Goal: Find specific page/section: Find specific page/section

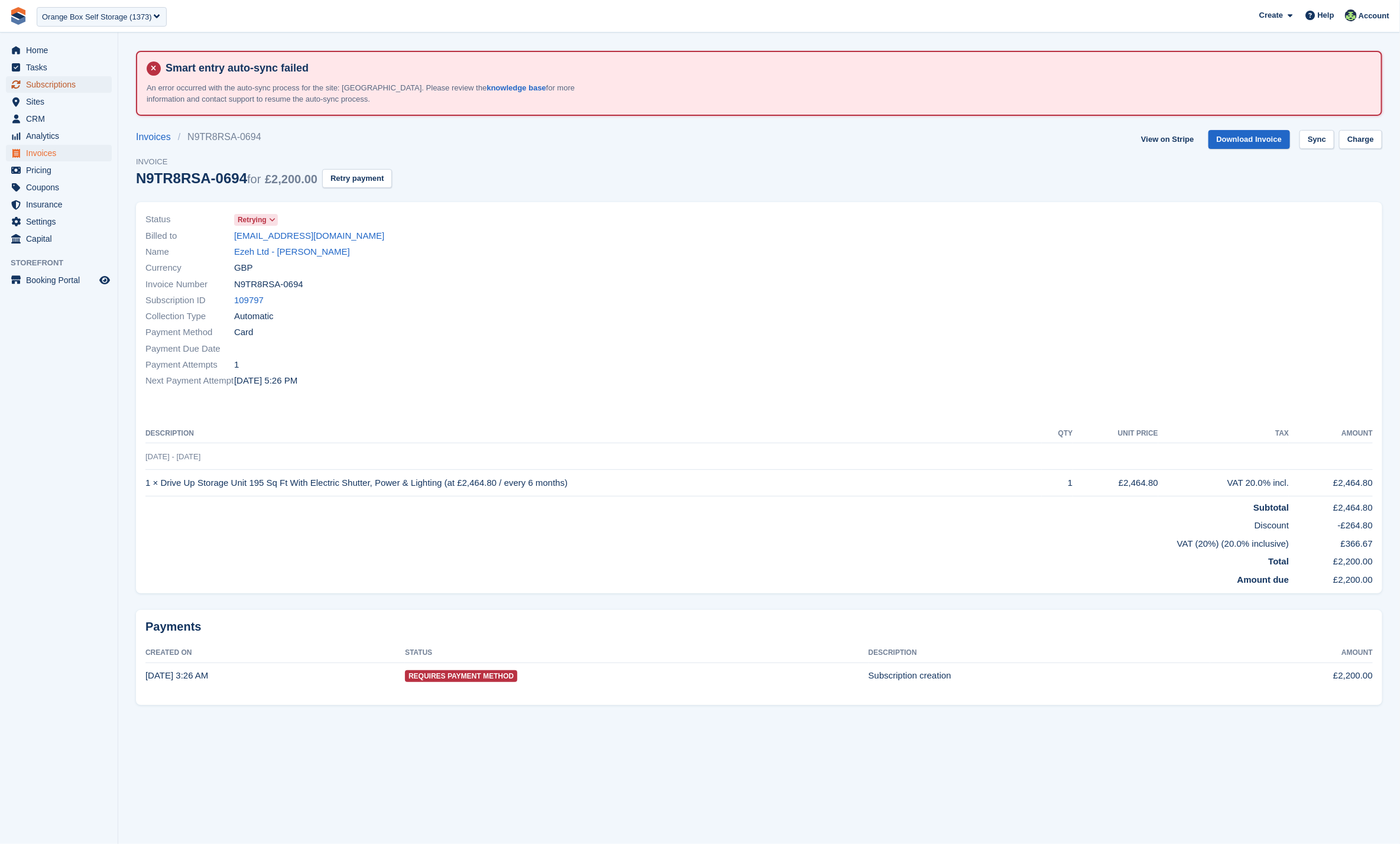
click at [48, 89] on span "Subscriptions" at bounding box center [61, 84] width 71 height 16
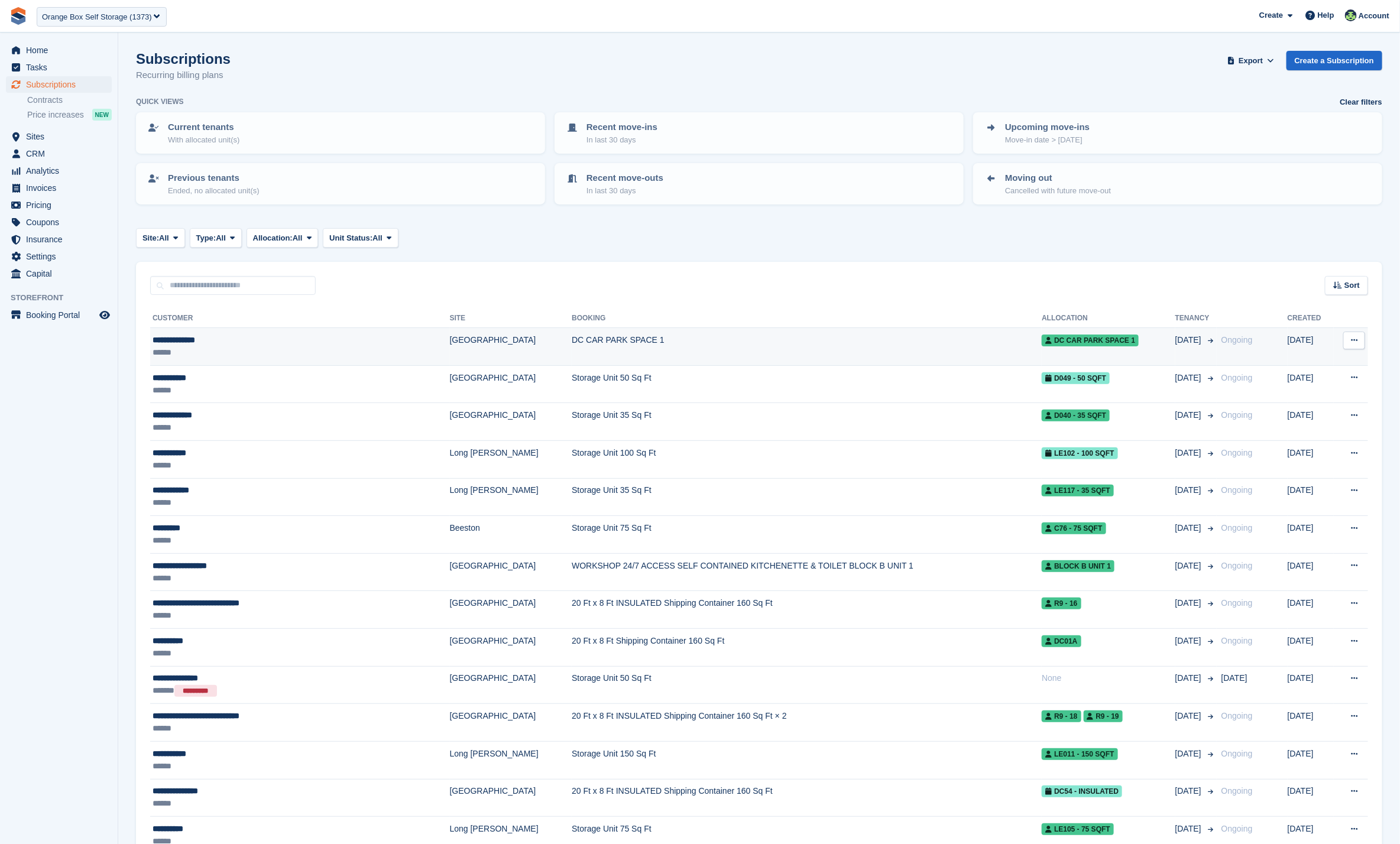
click at [200, 337] on div "**********" at bounding box center [260, 340] width 216 height 13
click at [48, 189] on span "Invoices" at bounding box center [61, 188] width 71 height 16
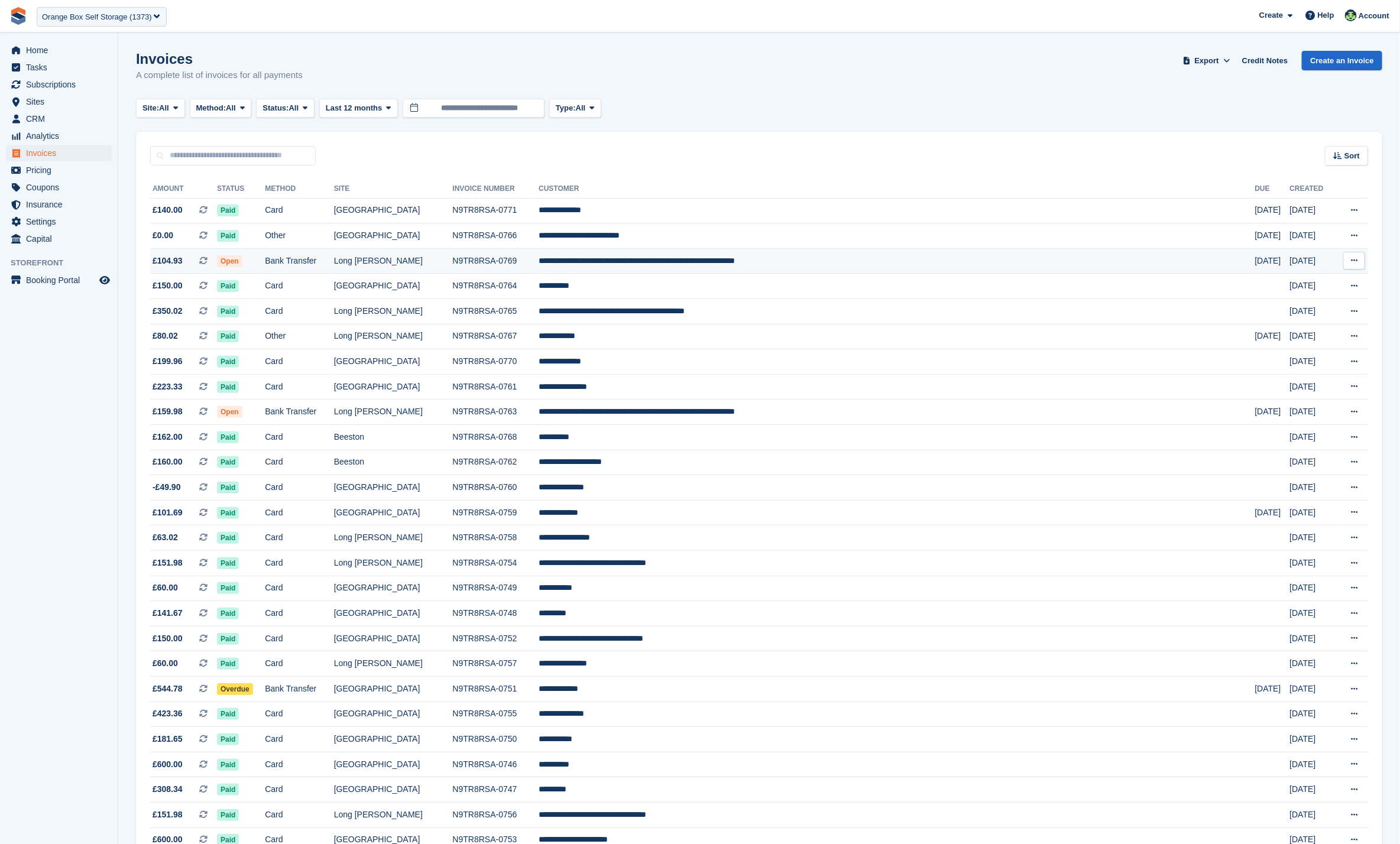
click at [334, 258] on td "Bank Transfer" at bounding box center [299, 261] width 69 height 25
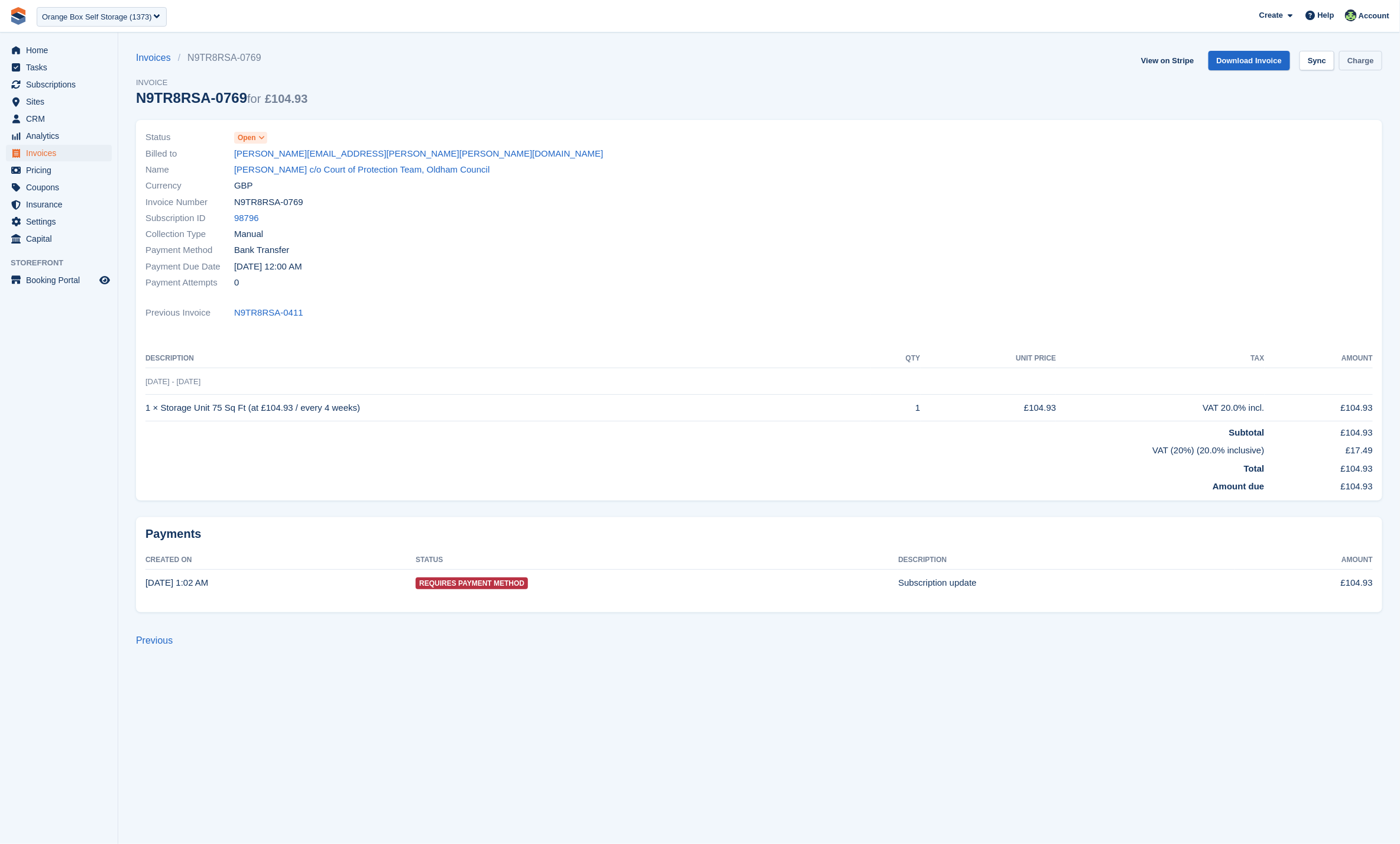
click at [1360, 59] on link "Charge" at bounding box center [1360, 61] width 43 height 20
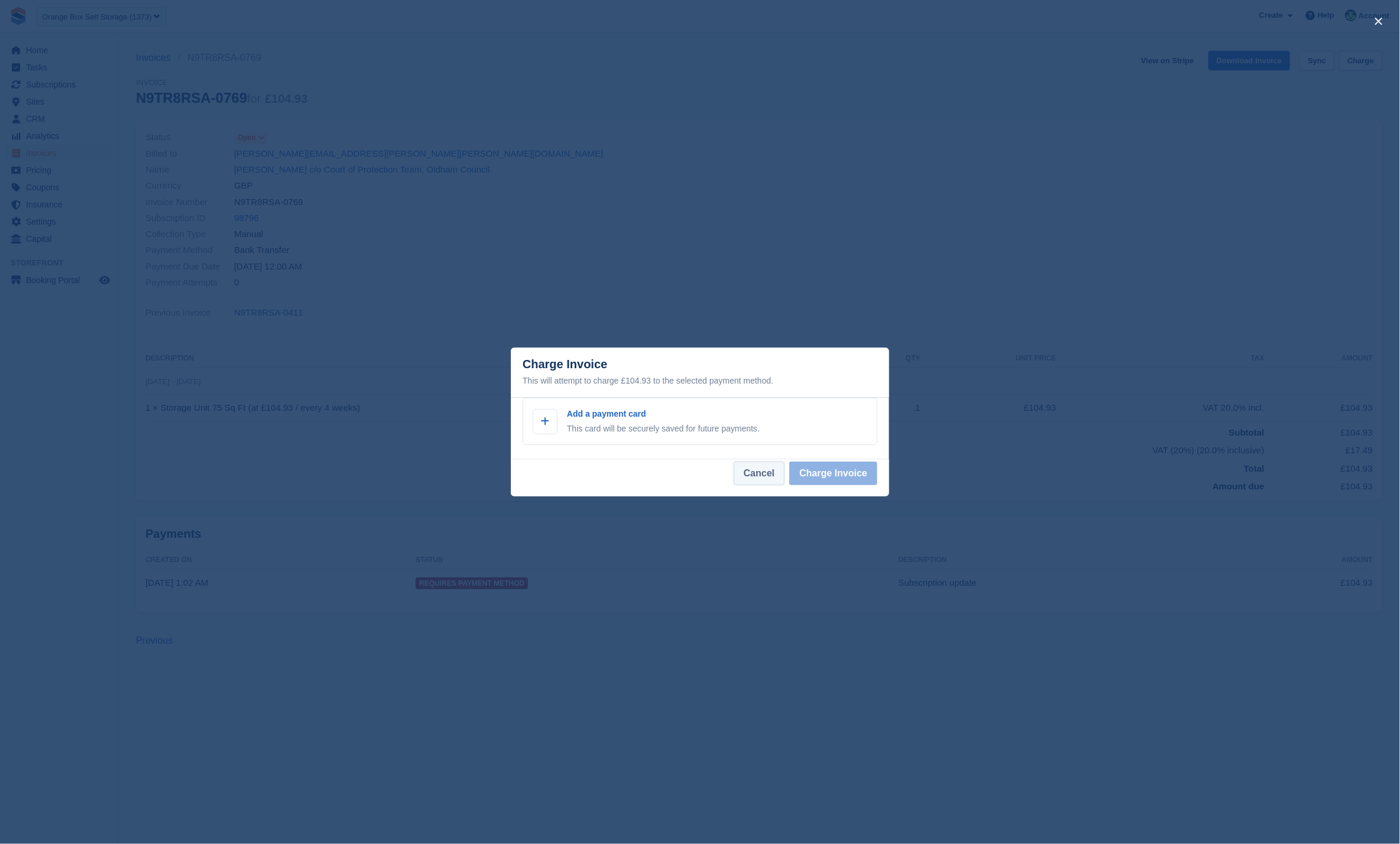
click at [757, 472] on button "Cancel" at bounding box center [759, 473] width 51 height 23
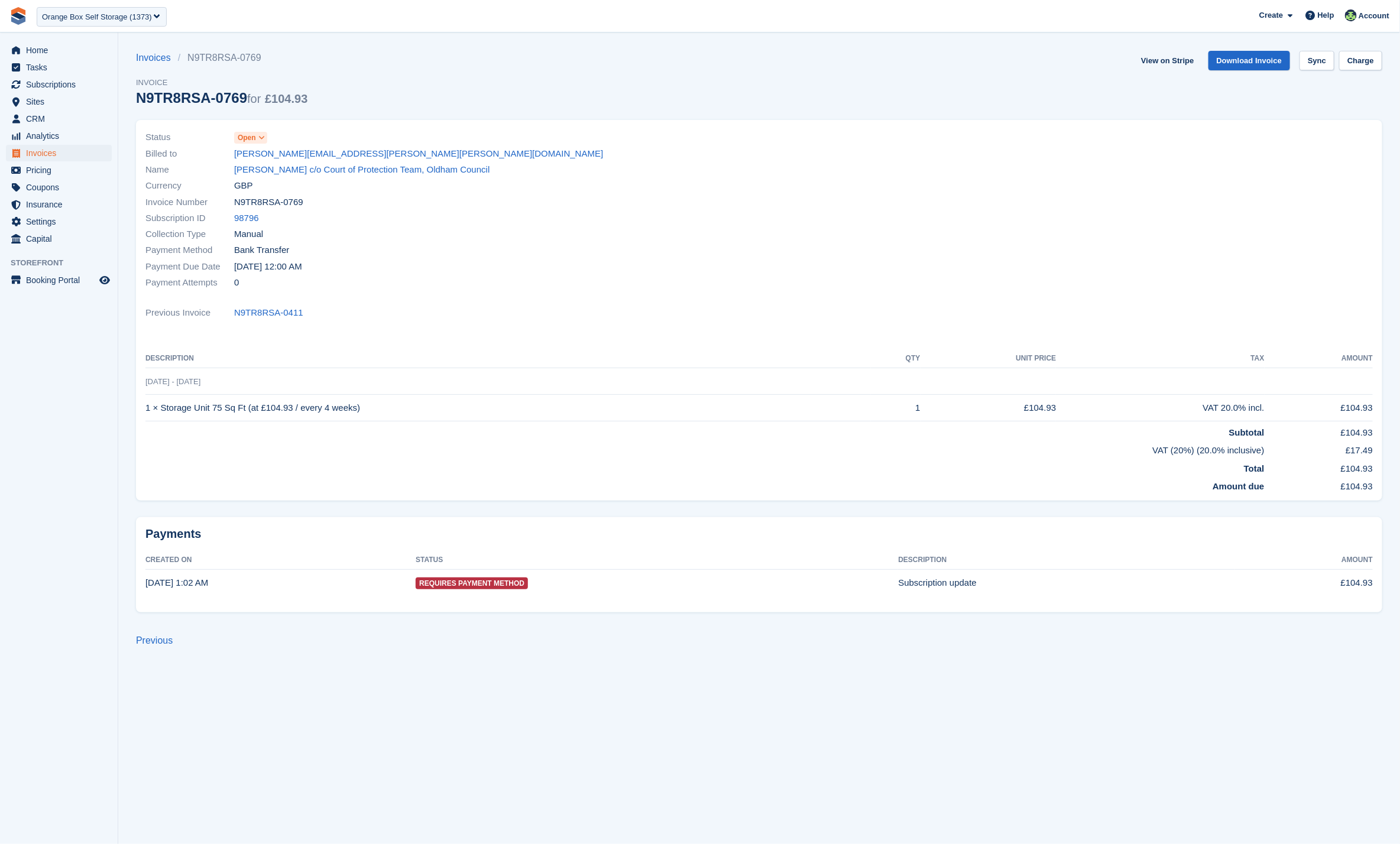
click at [892, 198] on div at bounding box center [1069, 210] width 621 height 176
click at [1164, 58] on link "View on Stripe" at bounding box center [1167, 61] width 62 height 20
click at [53, 156] on span "Invoices" at bounding box center [61, 153] width 71 height 16
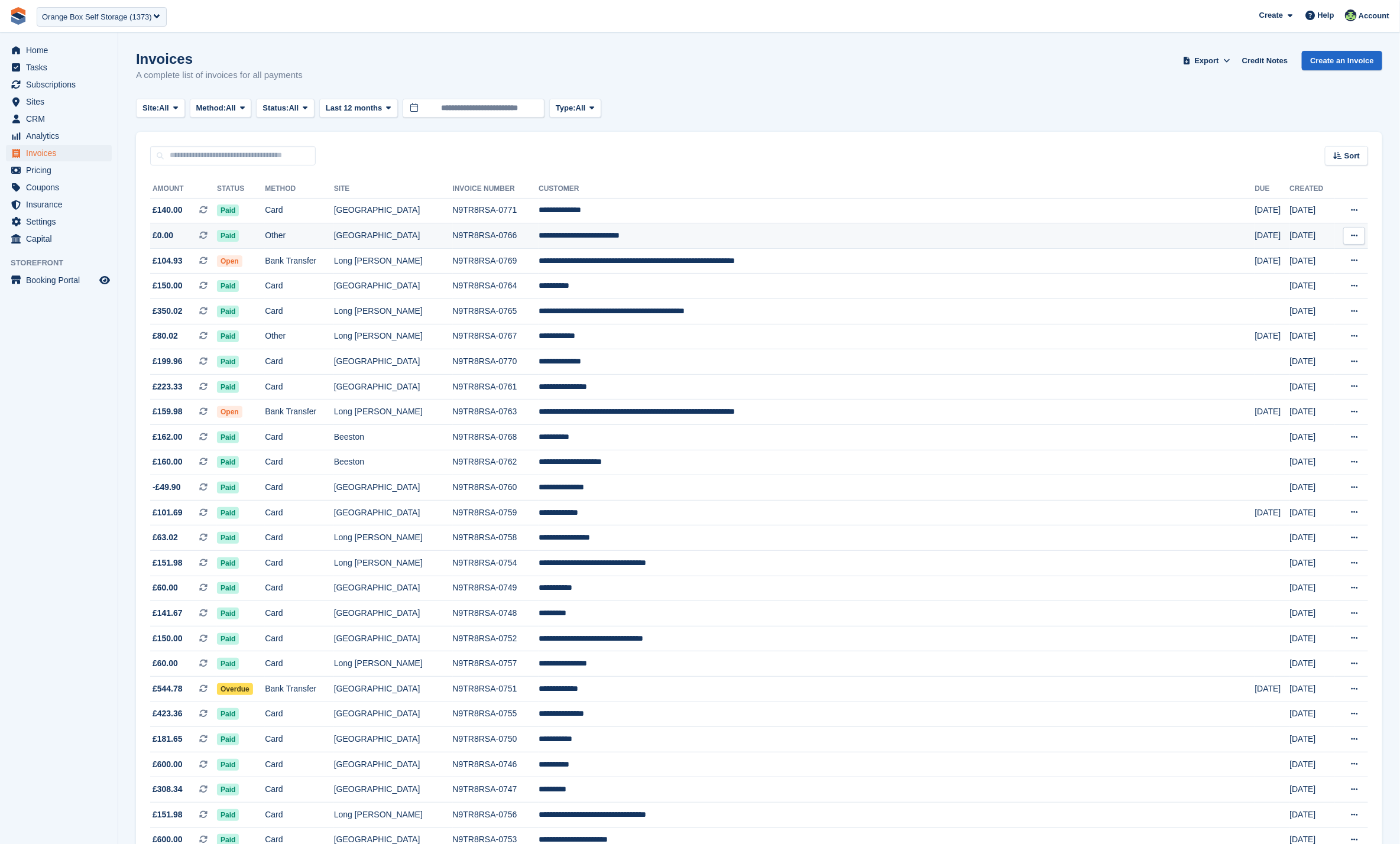
click at [334, 236] on td "Other" at bounding box center [299, 236] width 69 height 25
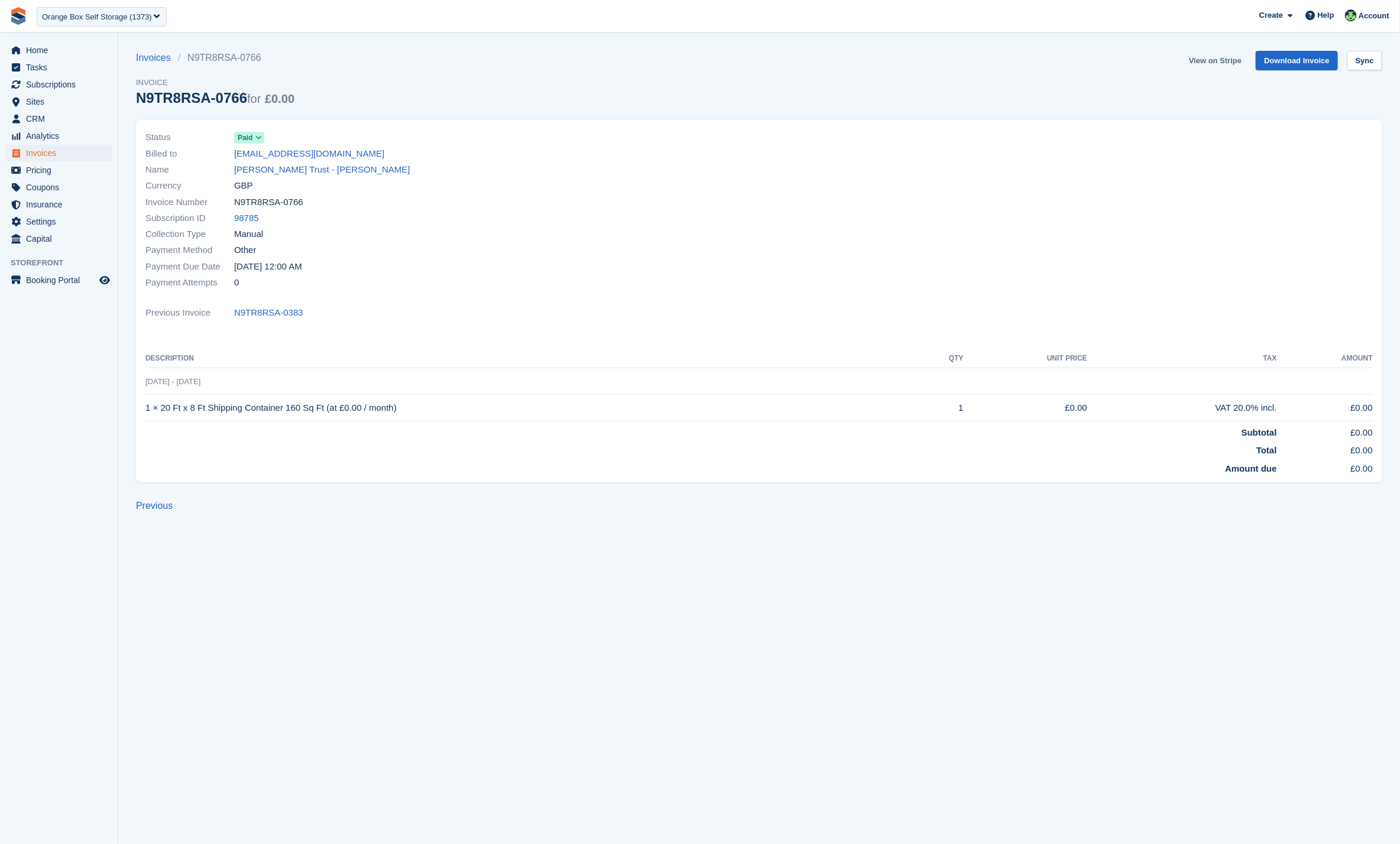
click at [1200, 63] on link "View on Stripe" at bounding box center [1215, 61] width 62 height 20
click at [117, 13] on div "Orange Box Self Storage (1373)" at bounding box center [97, 17] width 110 height 12
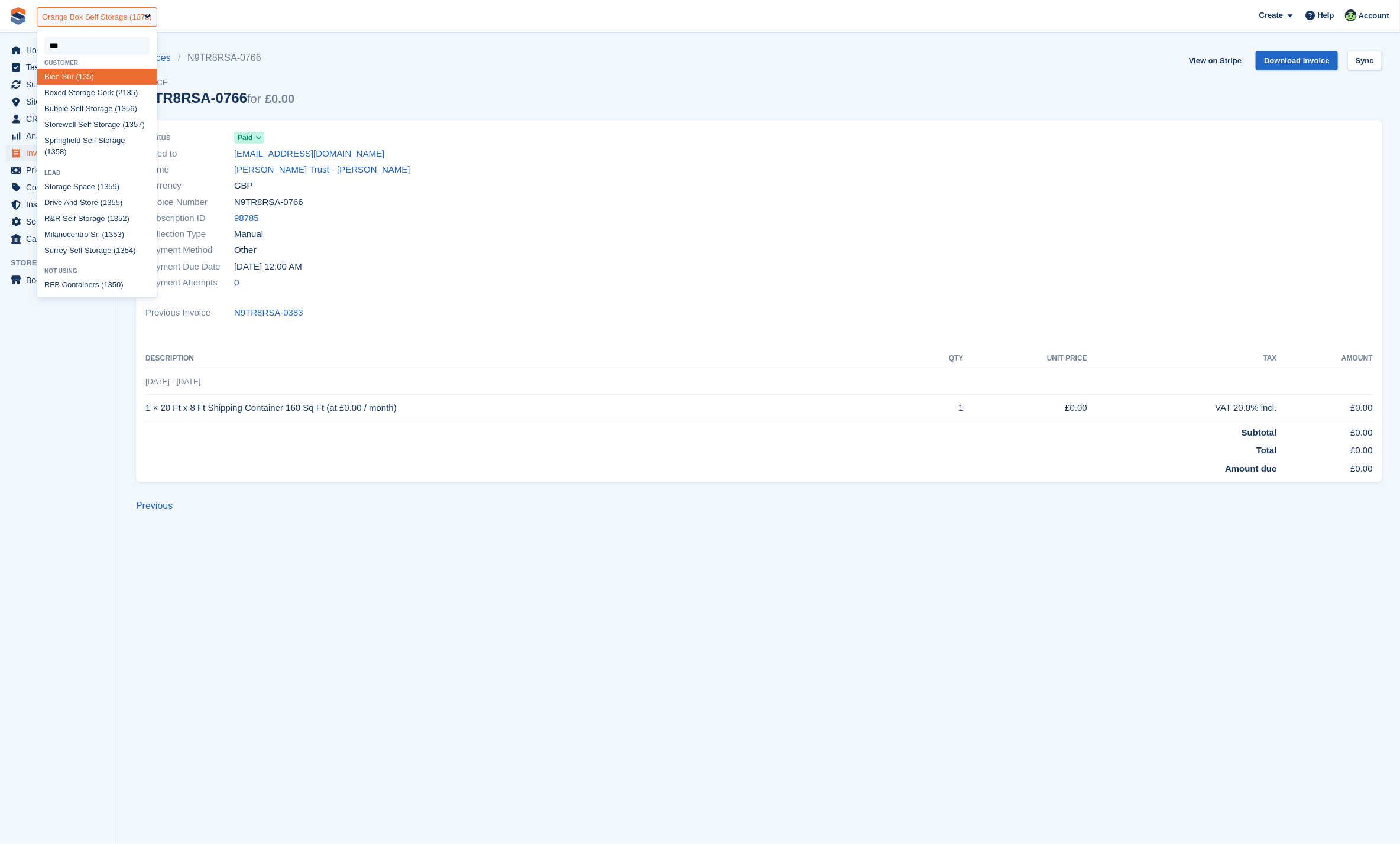
type input "****"
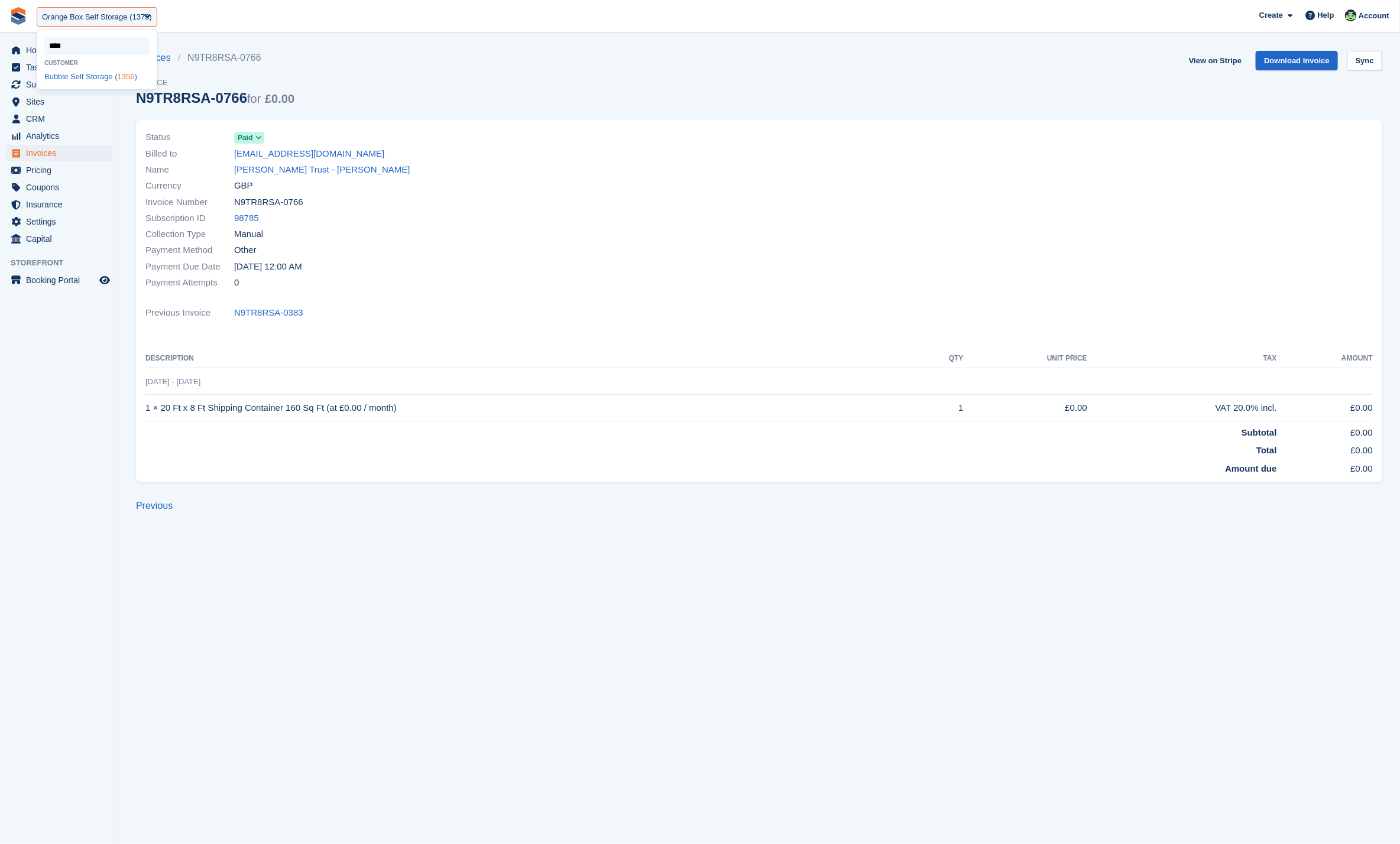
click at [118, 76] on div "Bubble Self Storage ( 1356 )" at bounding box center [96, 76] width 119 height 16
select select "****"
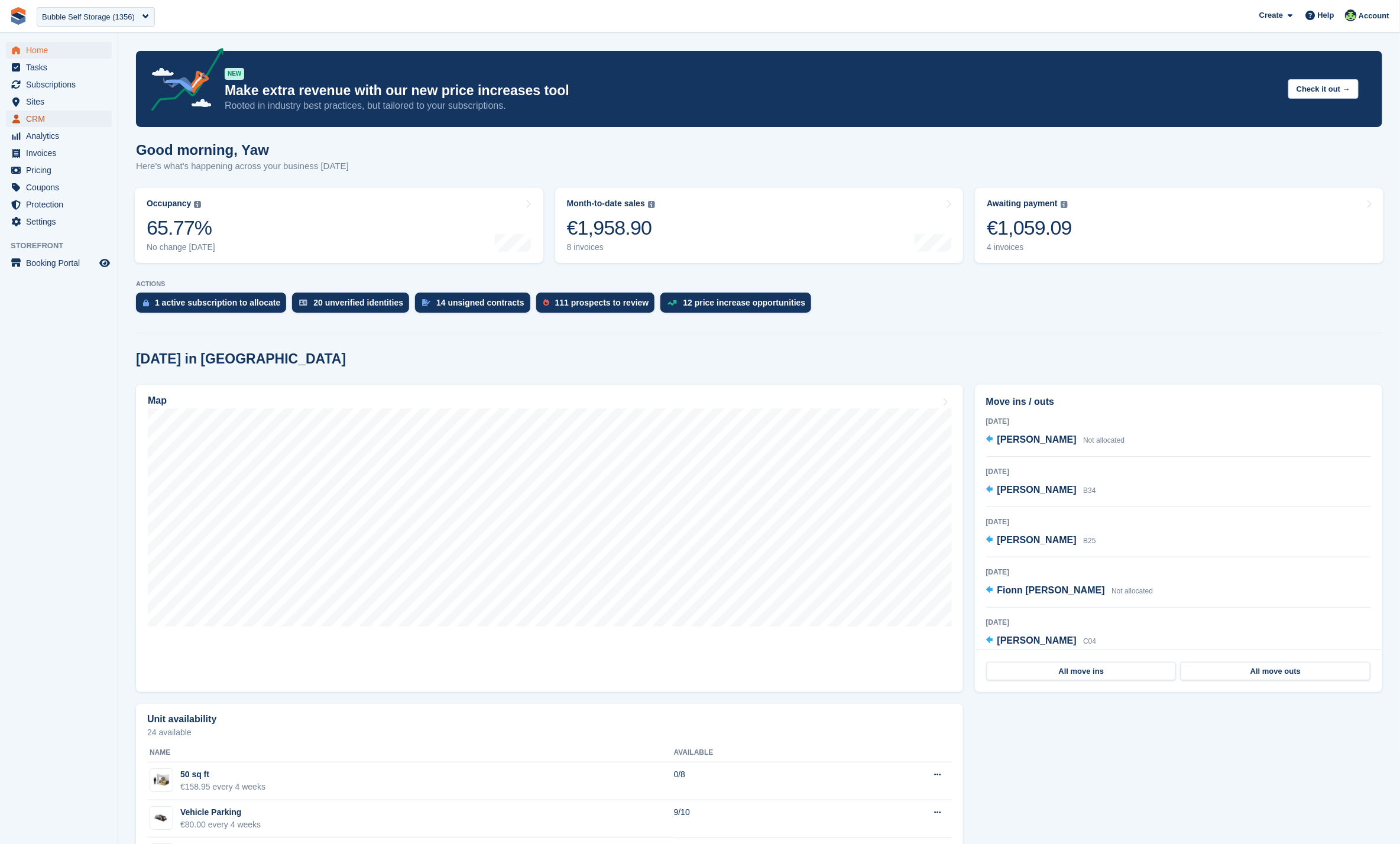
click at [46, 117] on span "CRM" at bounding box center [61, 119] width 71 height 16
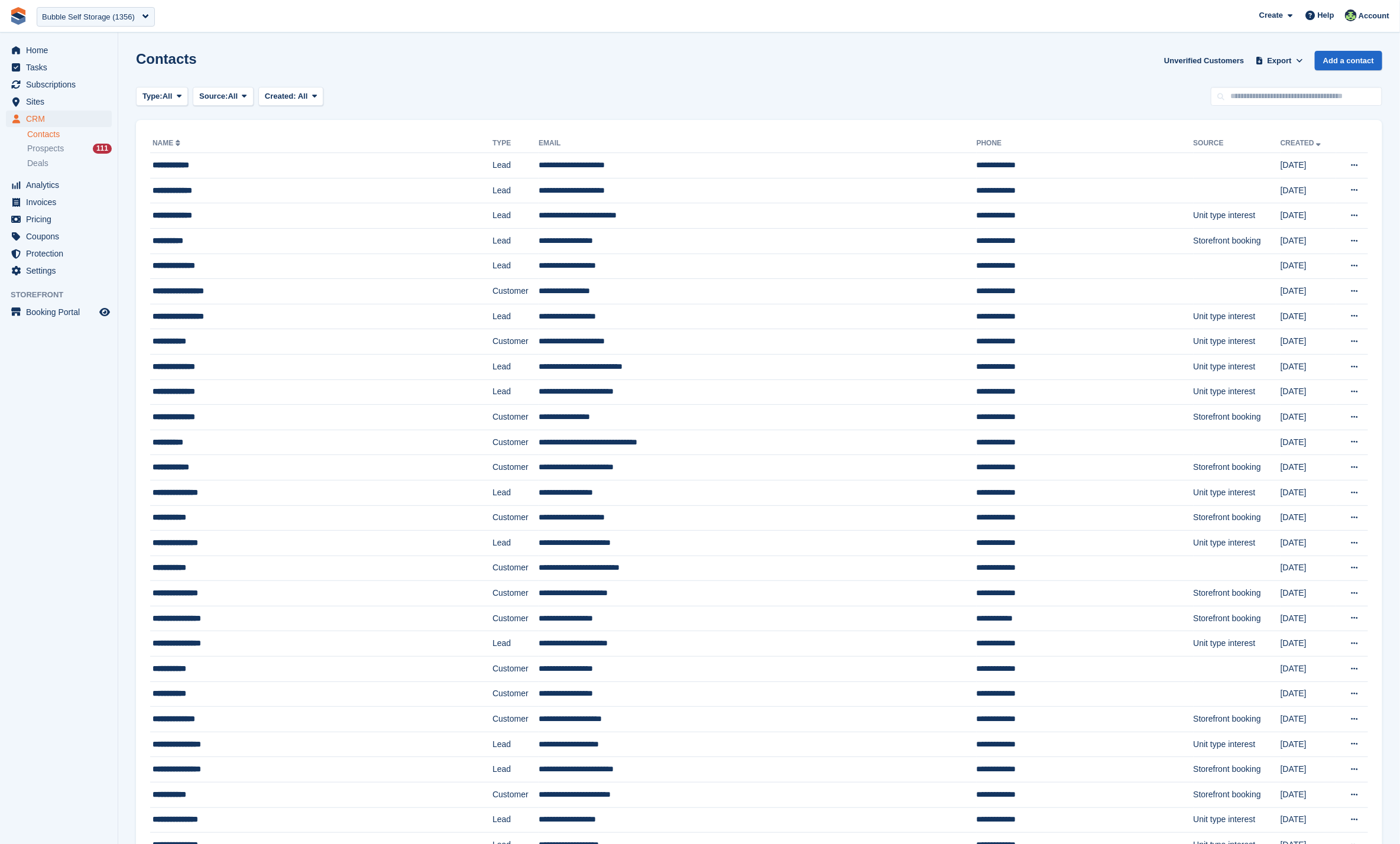
click at [63, 135] on link "Contacts" at bounding box center [69, 135] width 84 height 12
click at [294, 195] on div "**********" at bounding box center [285, 190] width 264 height 13
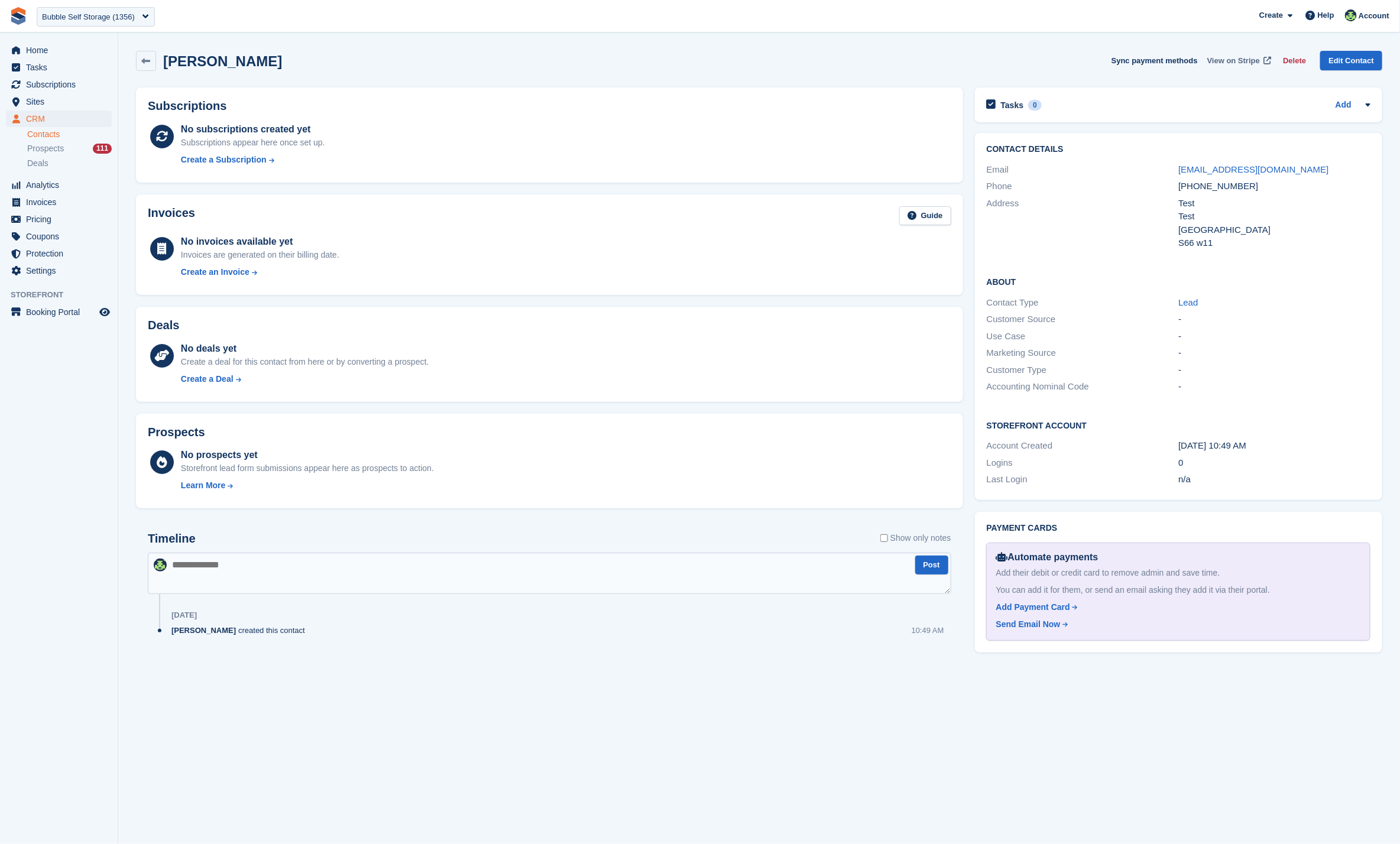
click at [1237, 63] on span "View on Stripe" at bounding box center [1233, 60] width 53 height 12
click at [147, 63] on icon at bounding box center [146, 61] width 9 height 9
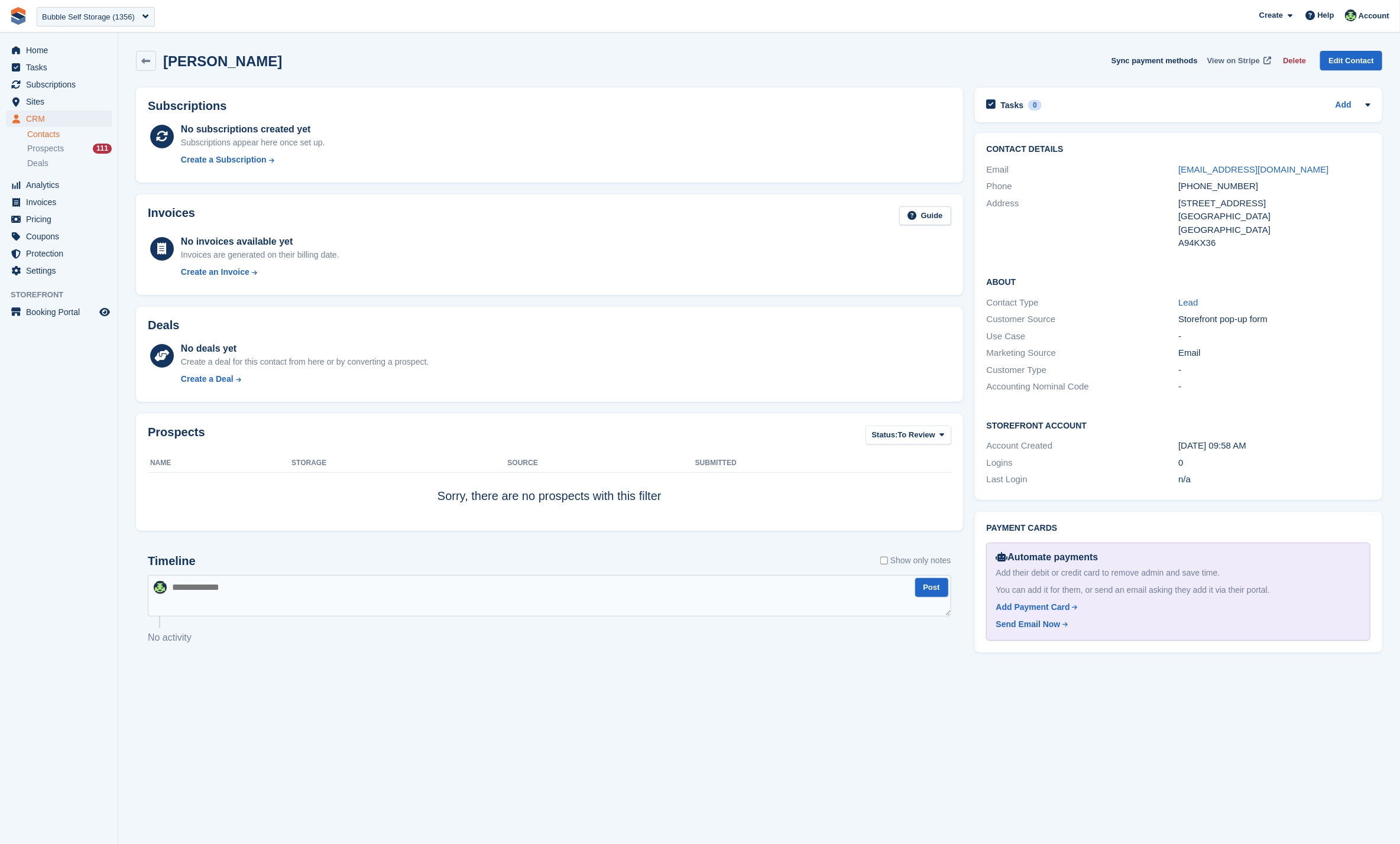
click at [1240, 57] on span "View on Stripe" at bounding box center [1233, 60] width 53 height 12
